Goal: Information Seeking & Learning: Learn about a topic

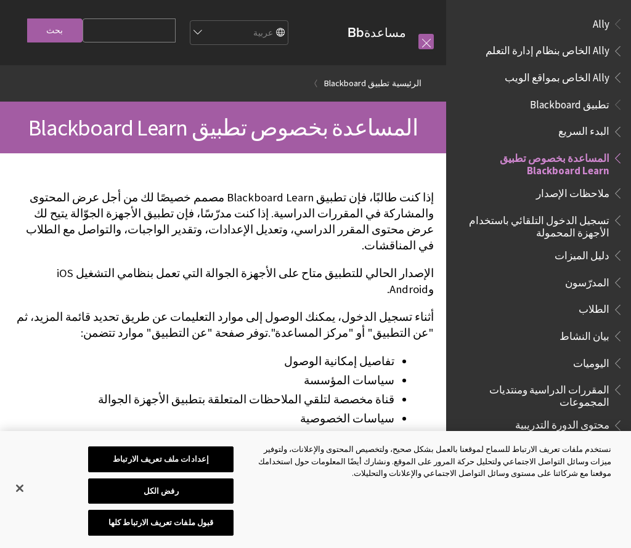
scroll to position [128, 0]
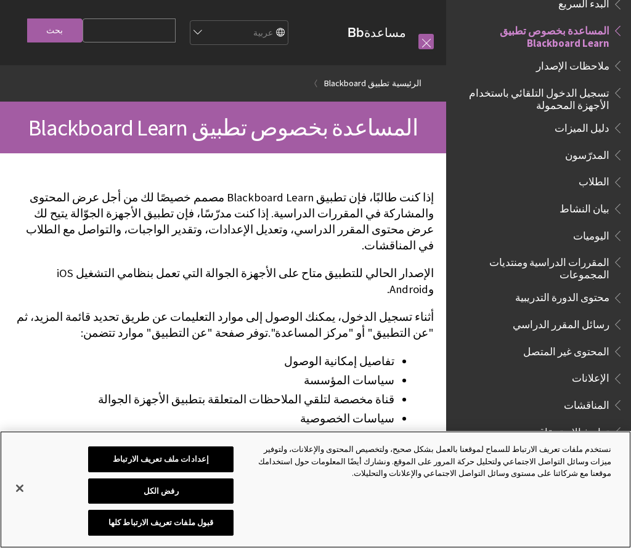
click at [20, 485] on button "إغلاق" at bounding box center [19, 488] width 27 height 27
